Goal: Task Accomplishment & Management: Manage account settings

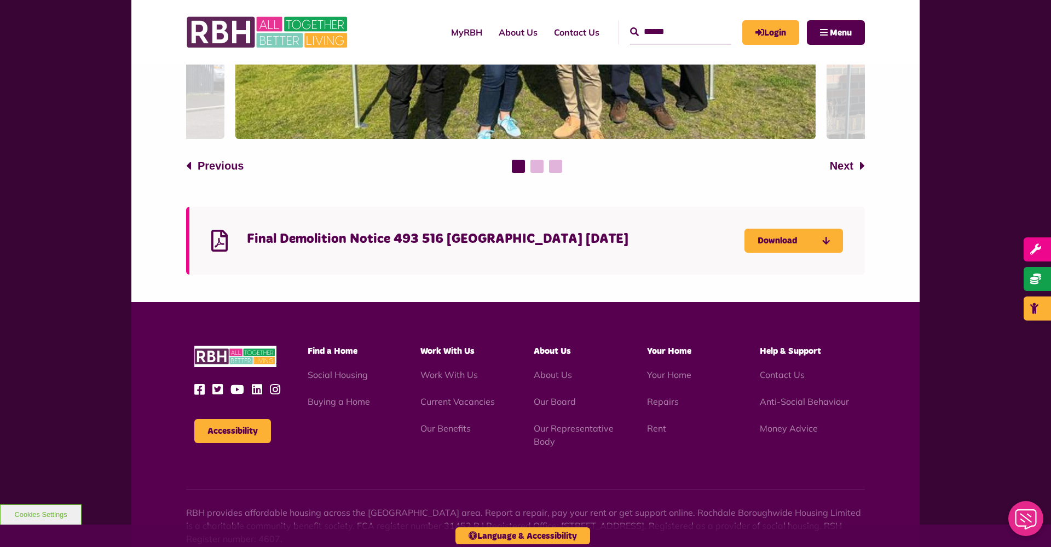
scroll to position [984, 0]
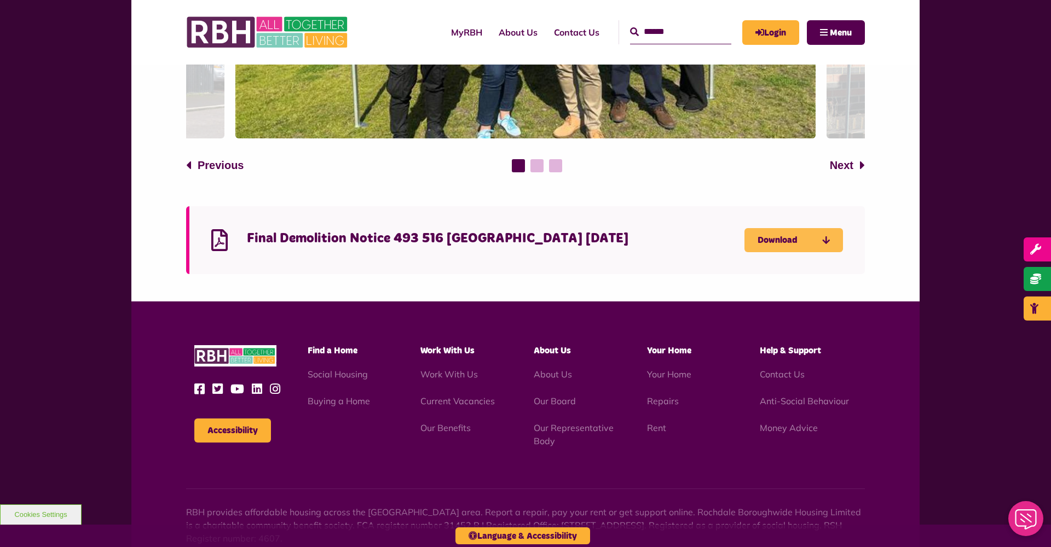
click at [780, 228] on link "Download" at bounding box center [793, 240] width 99 height 24
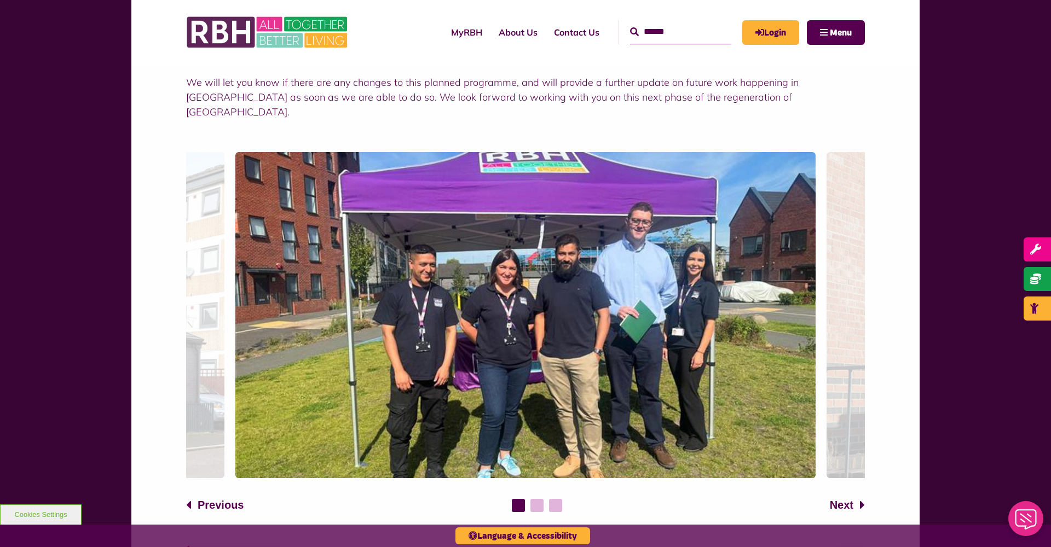
scroll to position [647, 0]
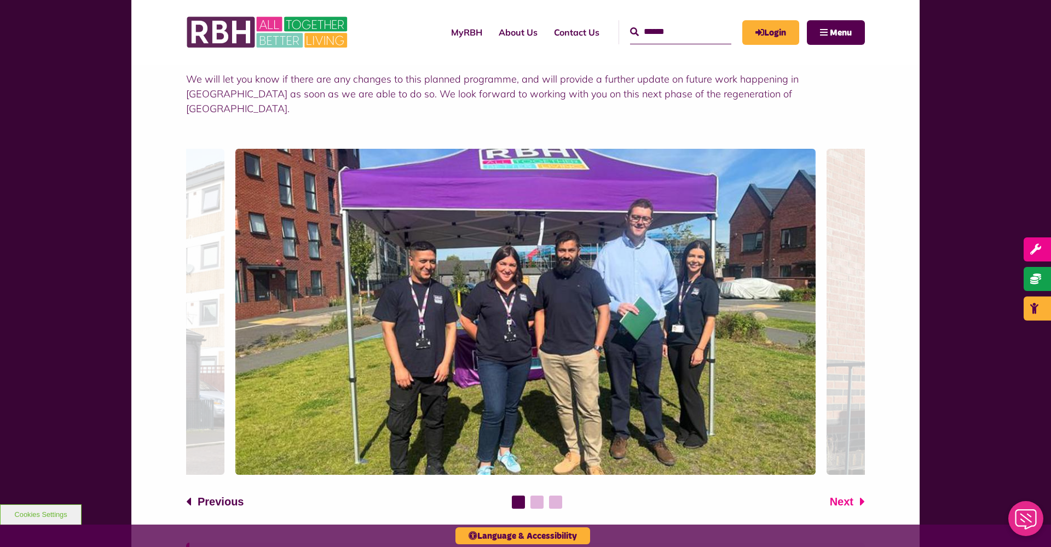
click at [836, 494] on span "Next" at bounding box center [842, 502] width 24 height 16
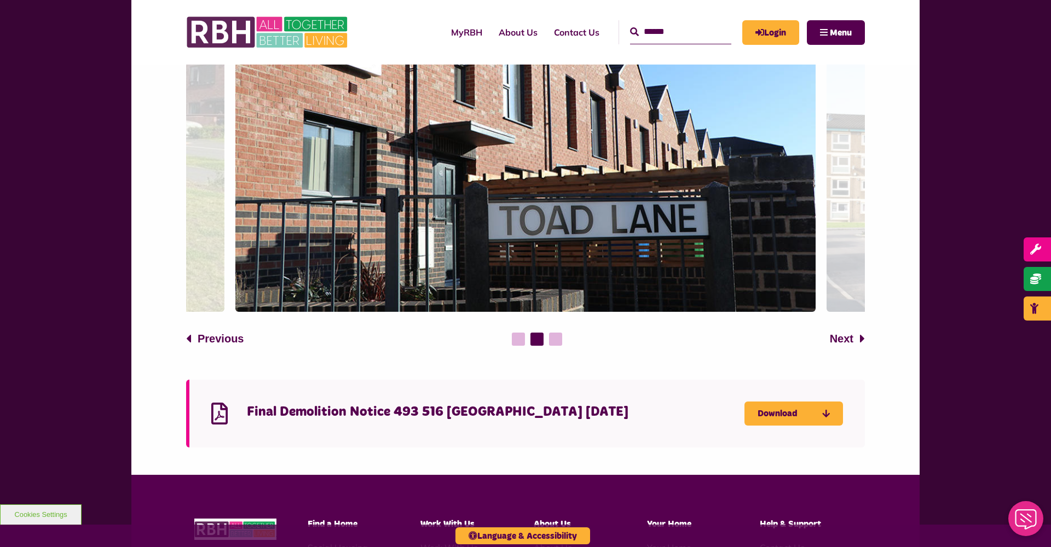
scroll to position [833, 0]
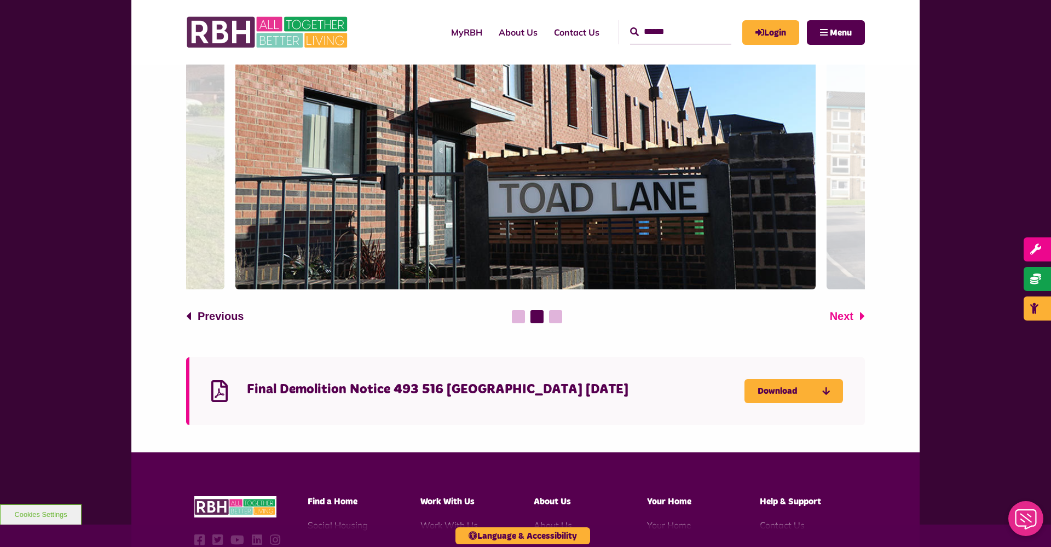
click at [836, 308] on span "Next" at bounding box center [842, 316] width 24 height 16
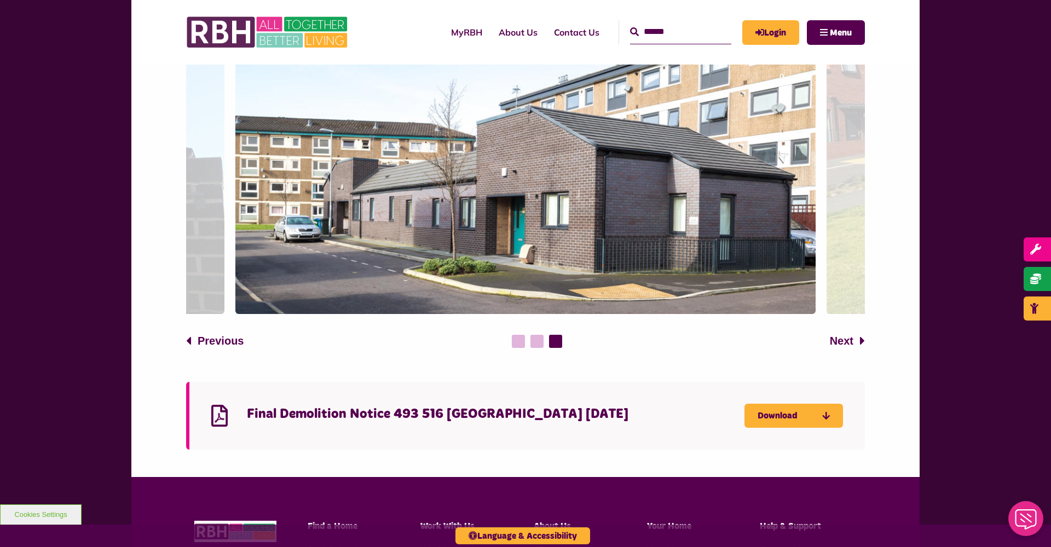
scroll to position [809, 0]
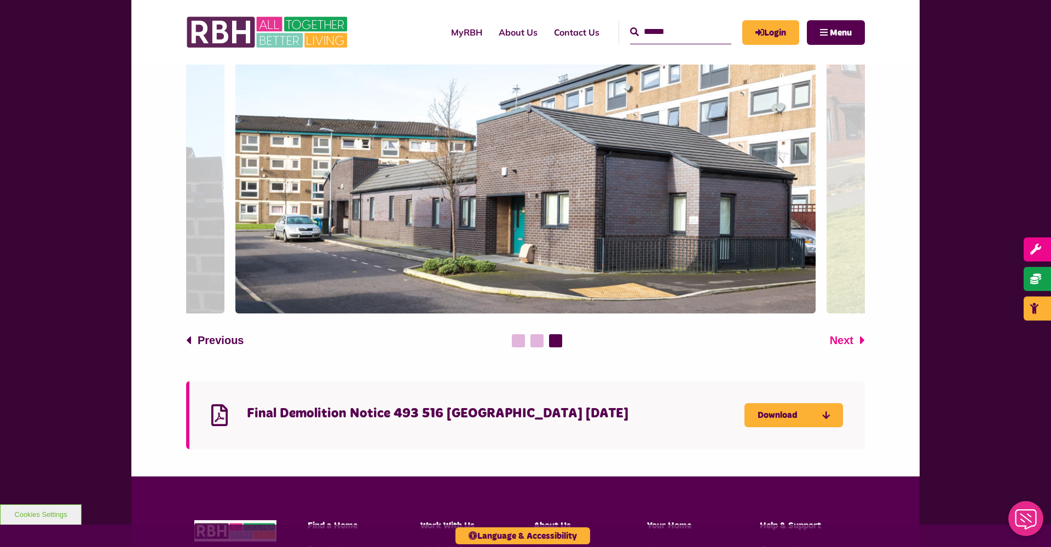
click at [856, 332] on button "Next" at bounding box center [847, 340] width 35 height 16
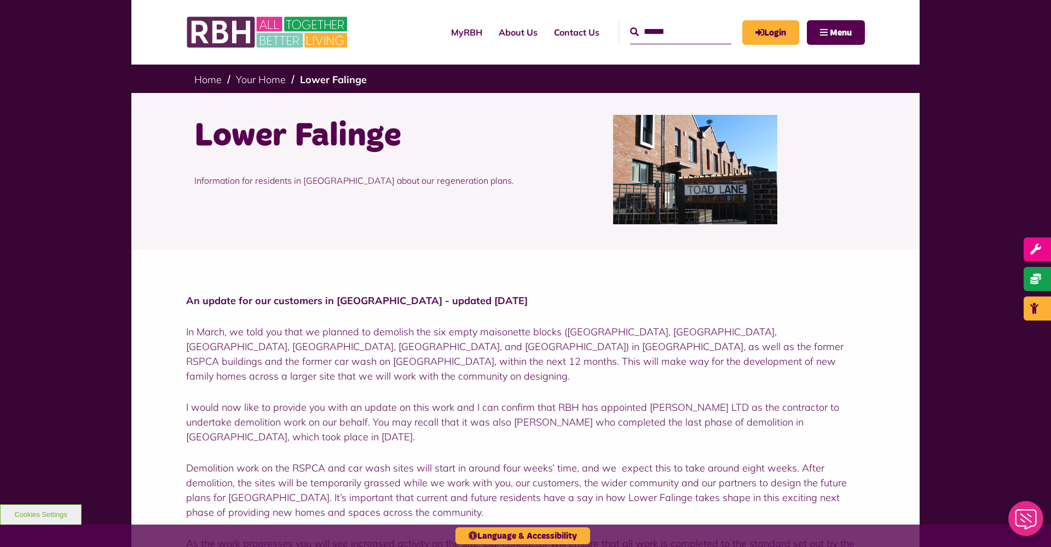
scroll to position [0, 0]
click at [317, 80] on link "Lower Falinge" at bounding box center [333, 79] width 67 height 13
click at [272, 83] on link "Your Home" at bounding box center [261, 79] width 50 height 13
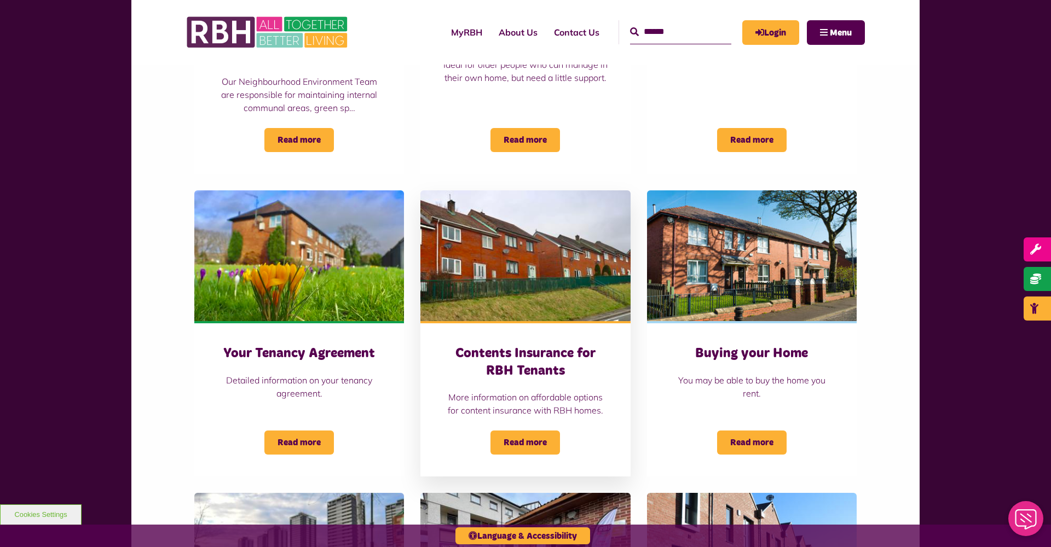
scroll to position [751, 0]
click at [537, 431] on span "Read more" at bounding box center [525, 443] width 70 height 24
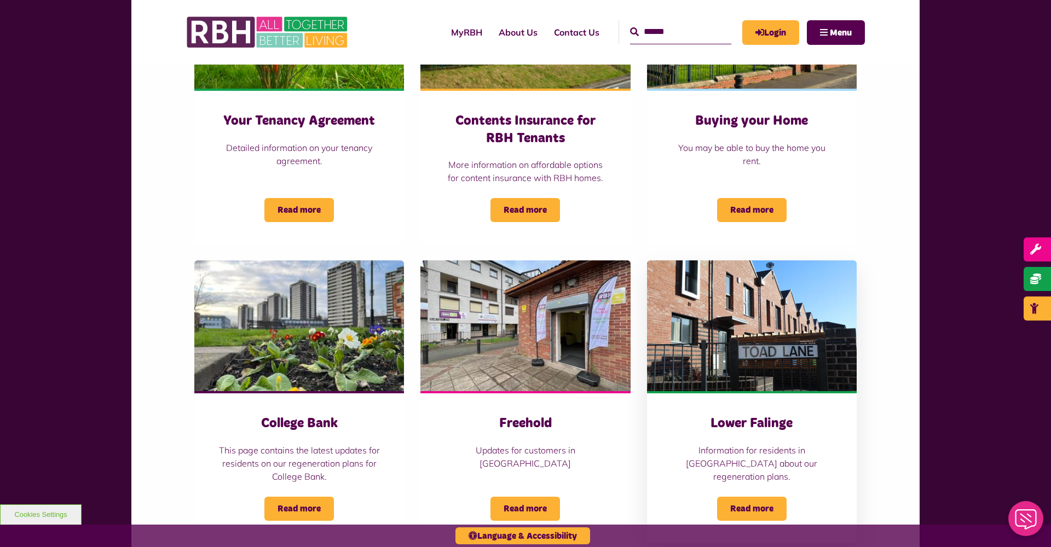
scroll to position [984, 0]
click at [774, 497] on span "Read more" at bounding box center [752, 509] width 70 height 24
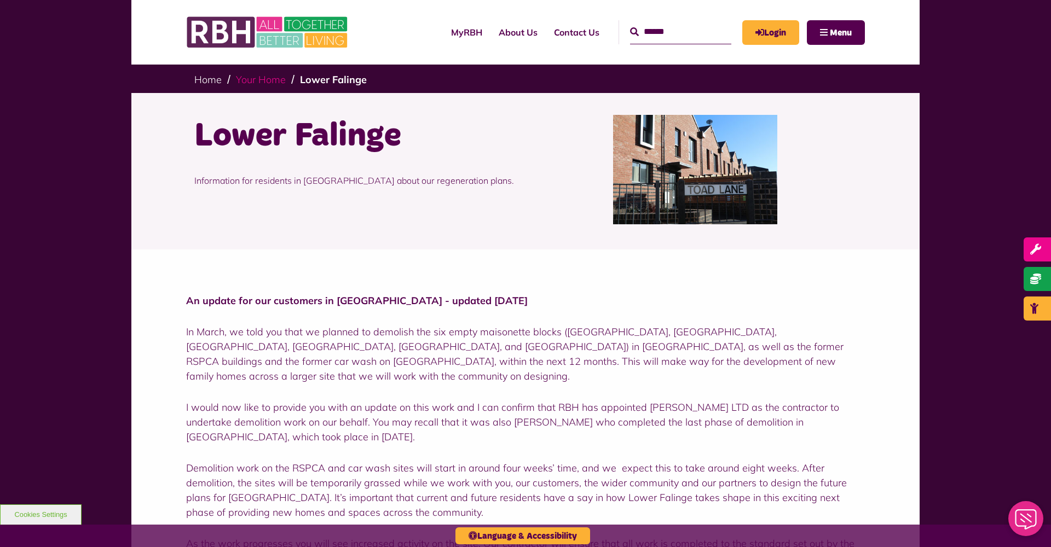
click at [269, 84] on link "Your Home" at bounding box center [261, 79] width 50 height 13
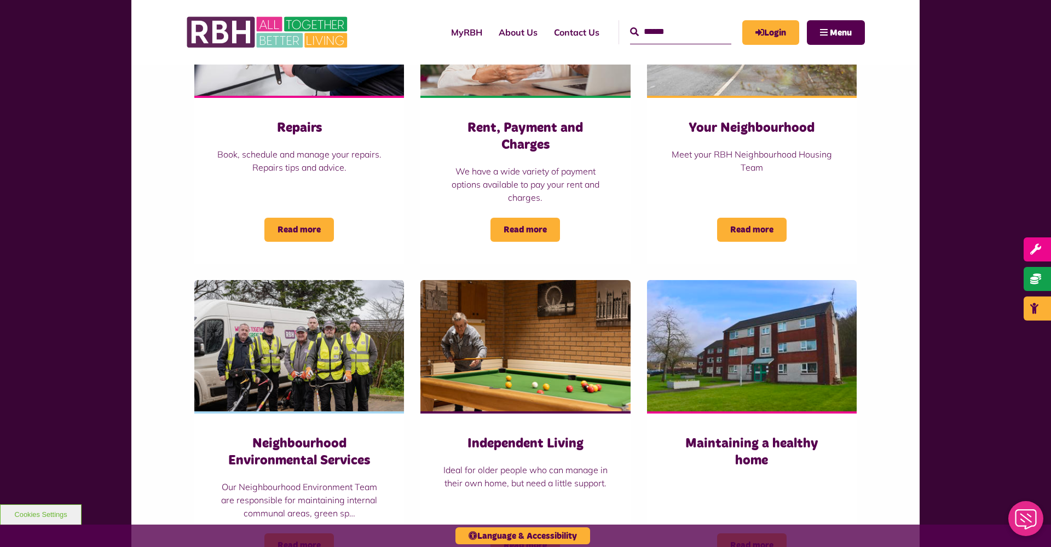
scroll to position [357, 0]
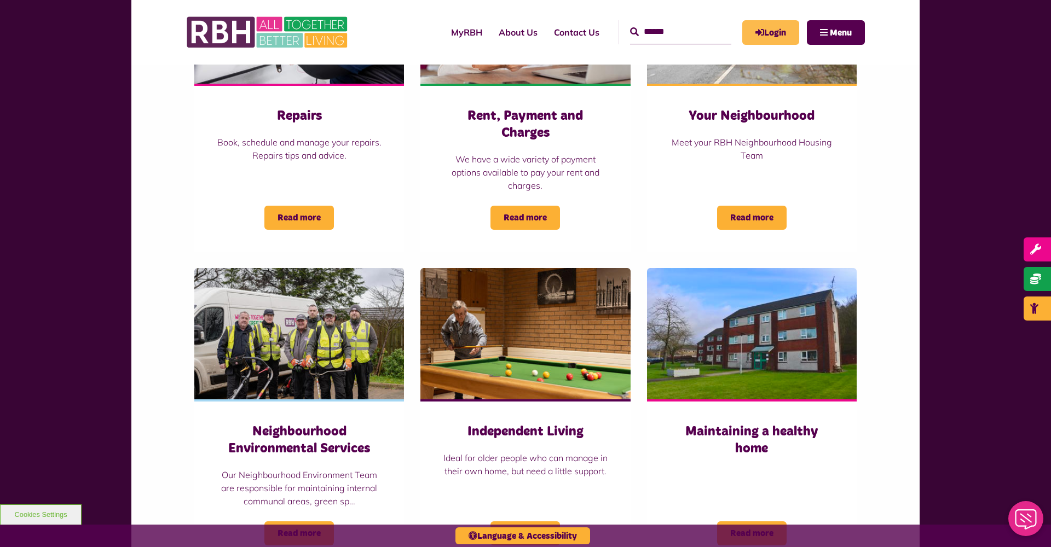
click at [782, 36] on link "Login" at bounding box center [770, 32] width 57 height 25
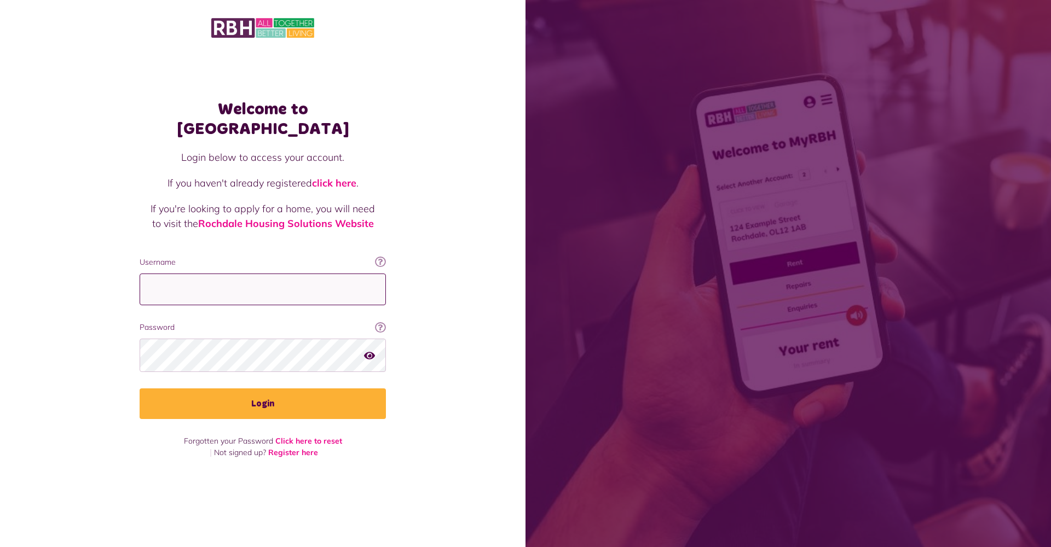
type input "**********"
click at [263, 395] on button "Login" at bounding box center [263, 404] width 246 height 31
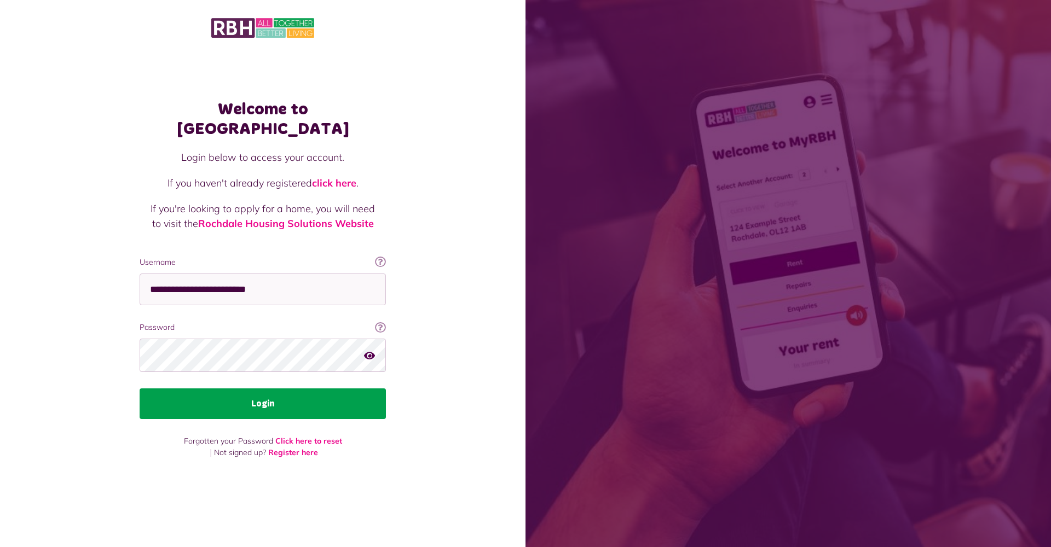
click at [291, 395] on button "Login" at bounding box center [263, 404] width 246 height 31
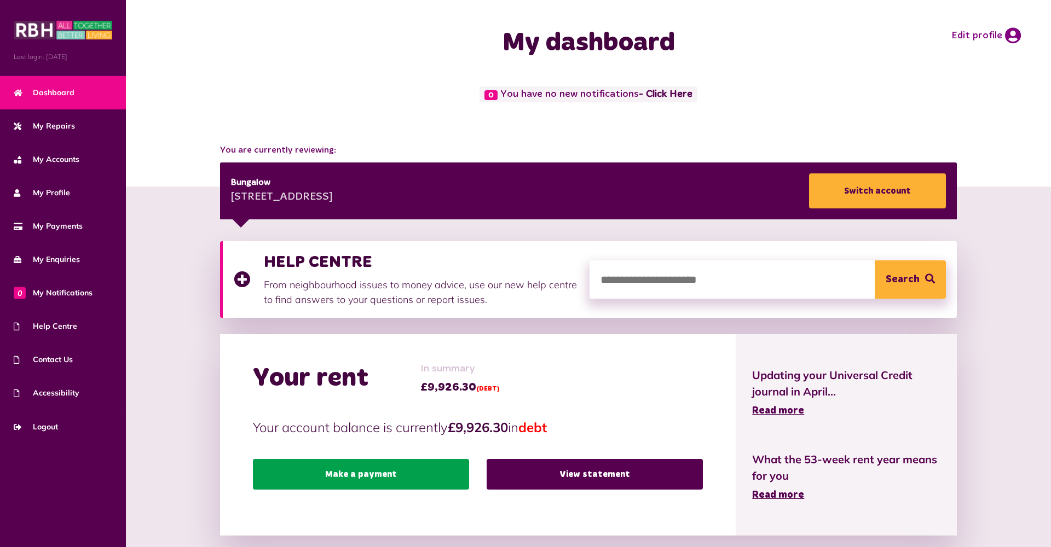
click at [411, 478] on link "Make a payment" at bounding box center [361, 474] width 216 height 31
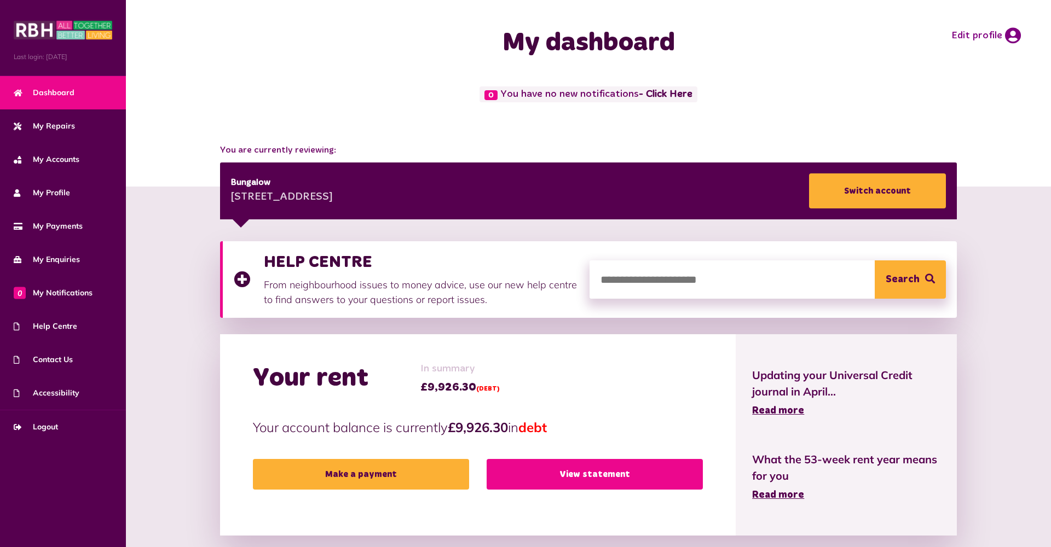
click at [603, 477] on link "View statement" at bounding box center [595, 474] width 216 height 31
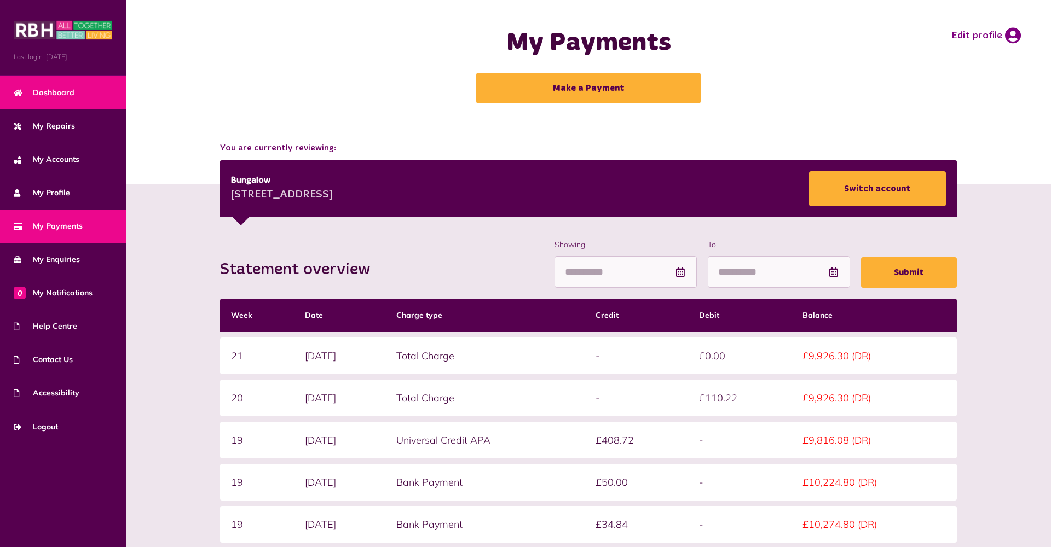
click at [30, 91] on span "Dashboard" at bounding box center [44, 92] width 61 height 11
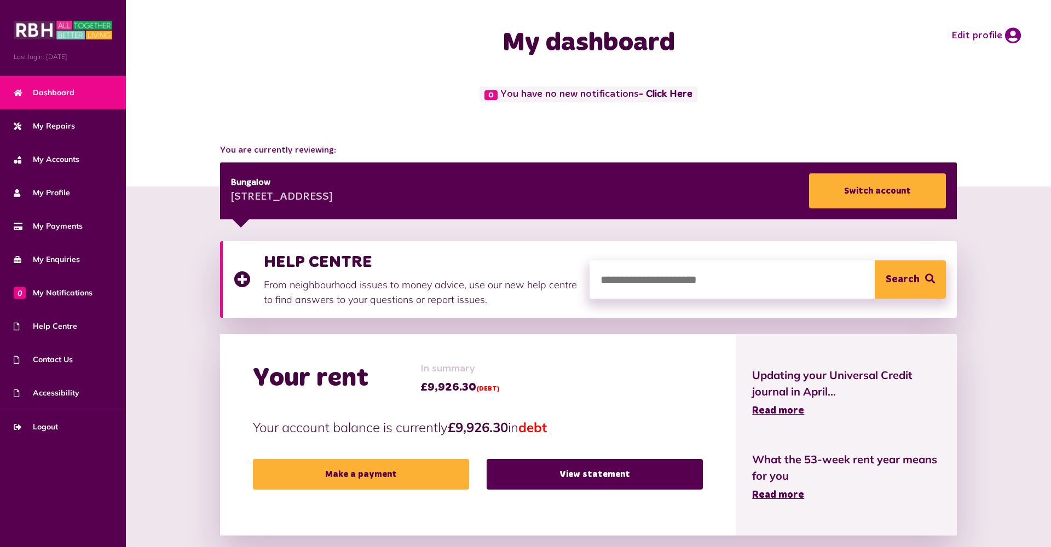
click at [48, 96] on span "Dashboard" at bounding box center [44, 92] width 61 height 11
click at [39, 164] on span "My Accounts" at bounding box center [47, 159] width 66 height 11
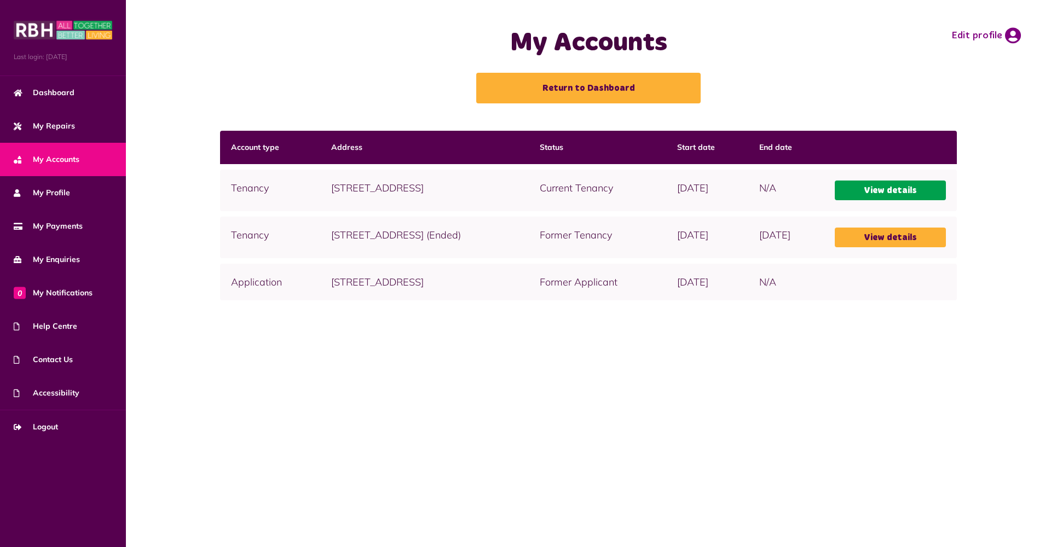
click at [900, 194] on link "View details" at bounding box center [891, 191] width 112 height 20
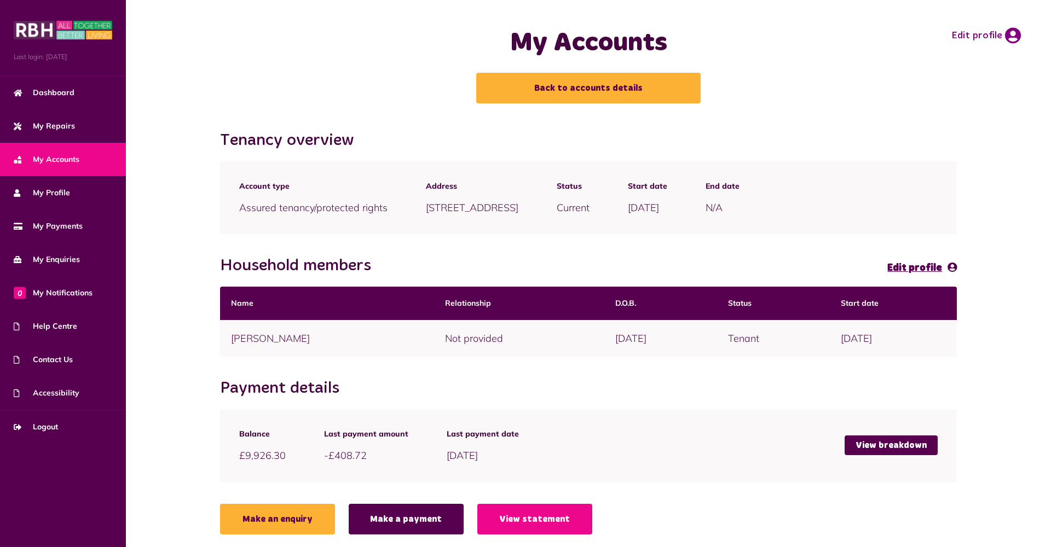
click at [904, 187] on div "Account type Assured tenancy/protected rights Address [STREET_ADDRESS] Status C…" at bounding box center [588, 197] width 737 height 51
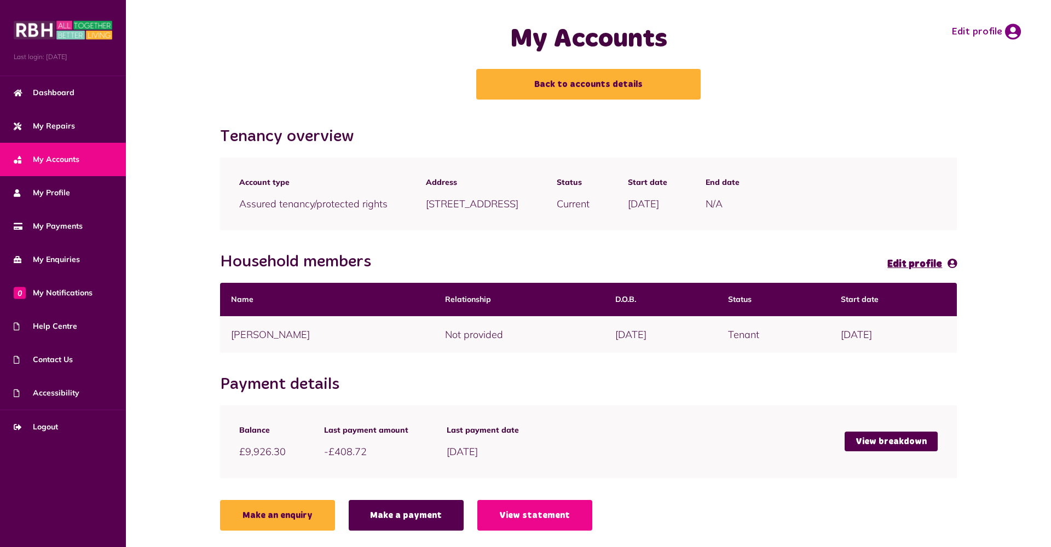
scroll to position [3, 0]
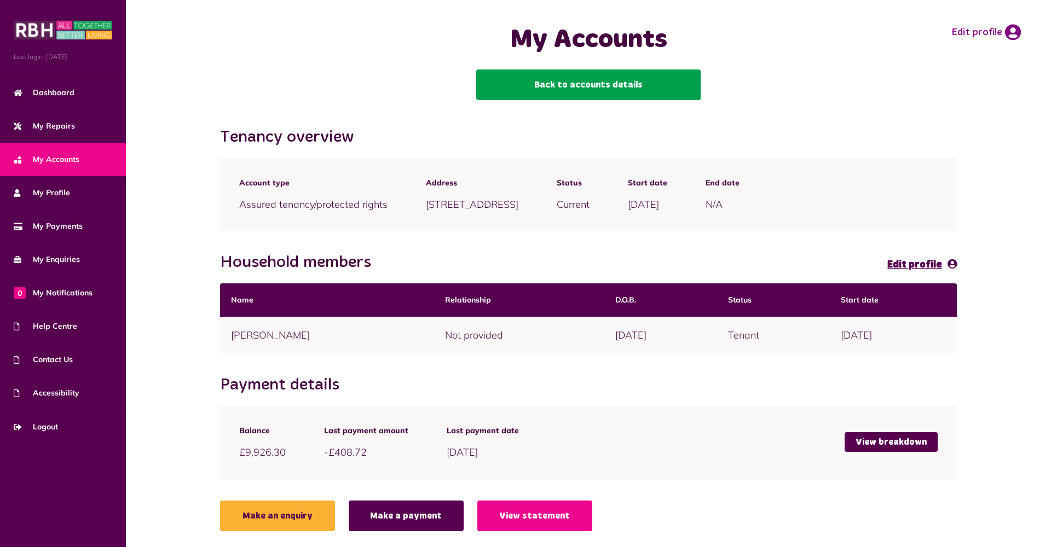
click at [542, 89] on link "Back to accounts details" at bounding box center [588, 85] width 224 height 31
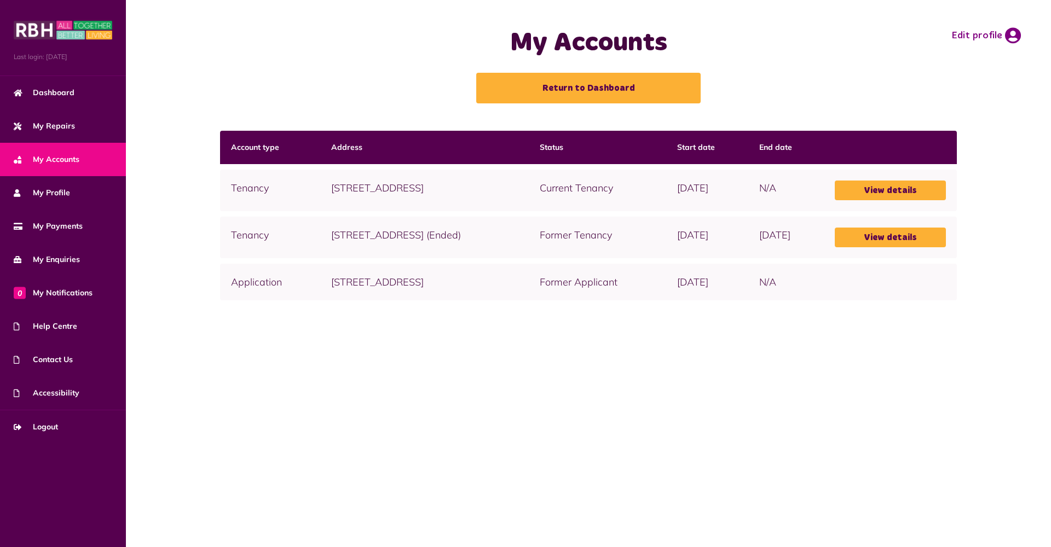
click at [63, 34] on img at bounding box center [63, 30] width 99 height 22
